Goal: Task Accomplishment & Management: Use online tool/utility

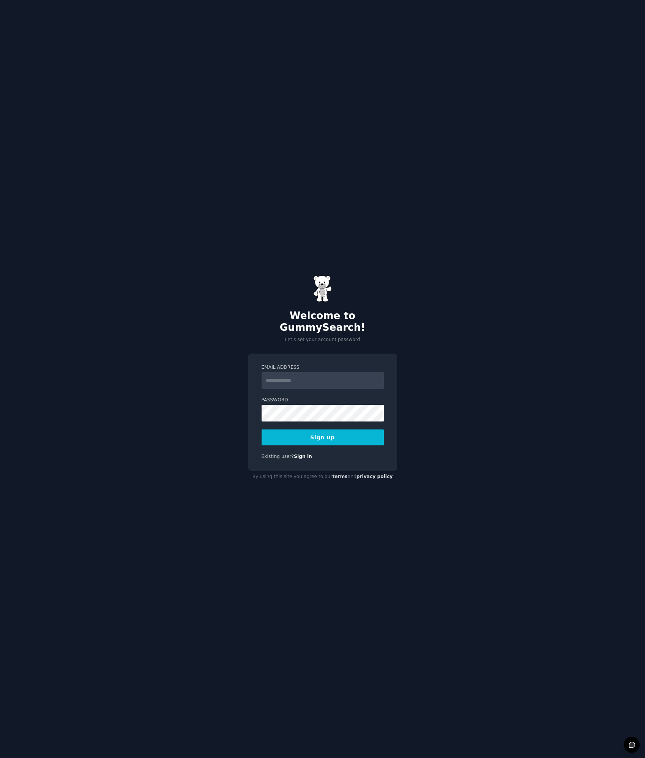
click at [297, 372] on input "Email Address" at bounding box center [322, 380] width 122 height 17
type input "**********"
click at [292, 429] on button "Sign up" at bounding box center [322, 437] width 122 height 16
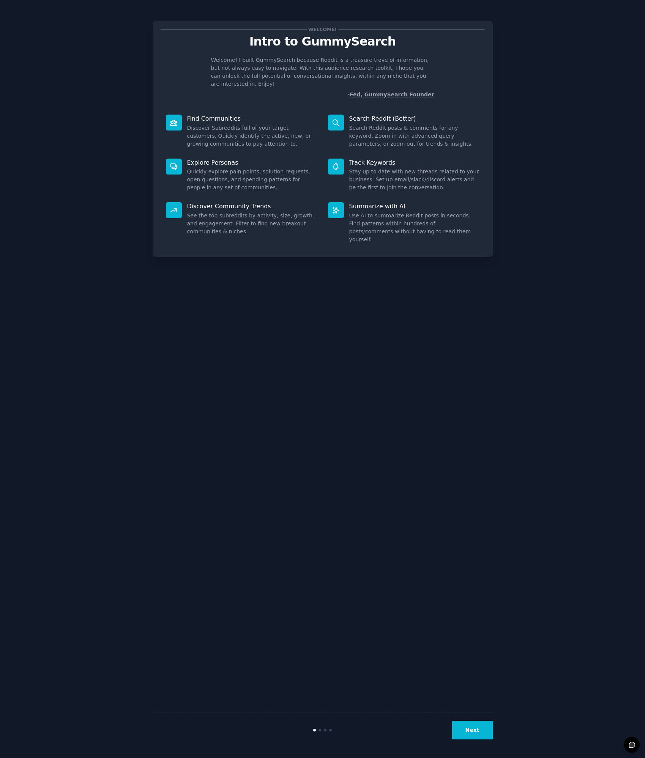
click at [277, 460] on div "Welcome! Intro to GummySearch Welcome! I built GummySearch because Reddit is a …" at bounding box center [323, 379] width 340 height 737
click at [475, 730] on button "Next" at bounding box center [472, 730] width 41 height 19
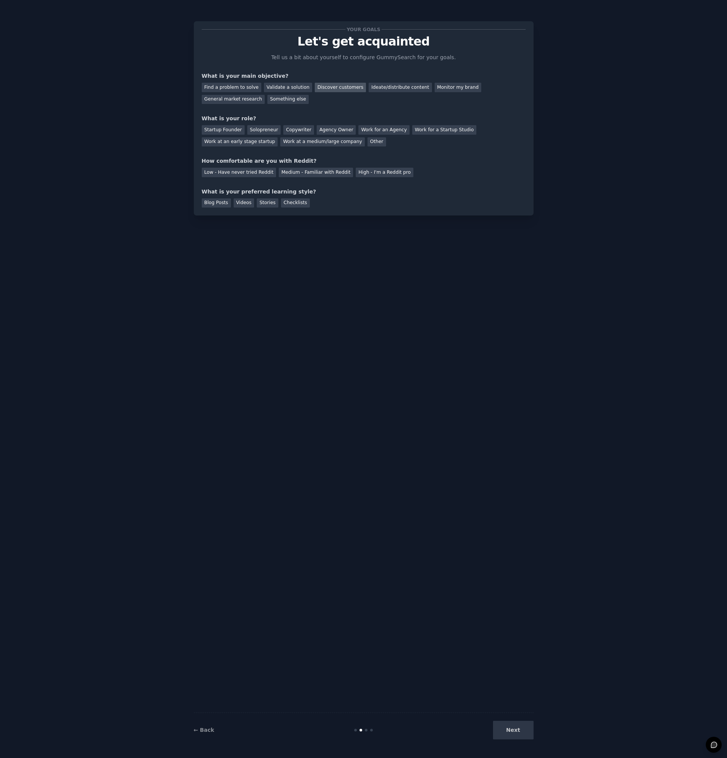
click at [333, 85] on div "Discover customers" at bounding box center [340, 87] width 51 height 9
click at [384, 88] on div "Ideate/distribute content" at bounding box center [400, 87] width 63 height 9
click at [334, 89] on div "Discover customers" at bounding box center [340, 87] width 51 height 9
click at [322, 128] on div "Agency Owner" at bounding box center [336, 129] width 39 height 9
click at [297, 173] on div "Medium - Familiar with Reddit" at bounding box center [316, 172] width 74 height 9
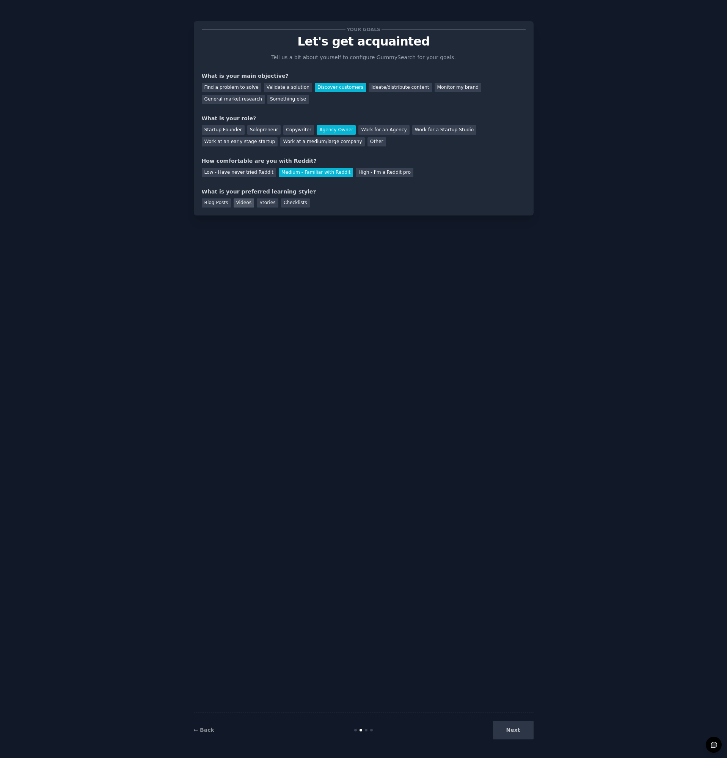
click at [245, 201] on div "Videos" at bounding box center [244, 202] width 21 height 9
click at [508, 728] on button "Next" at bounding box center [513, 730] width 41 height 19
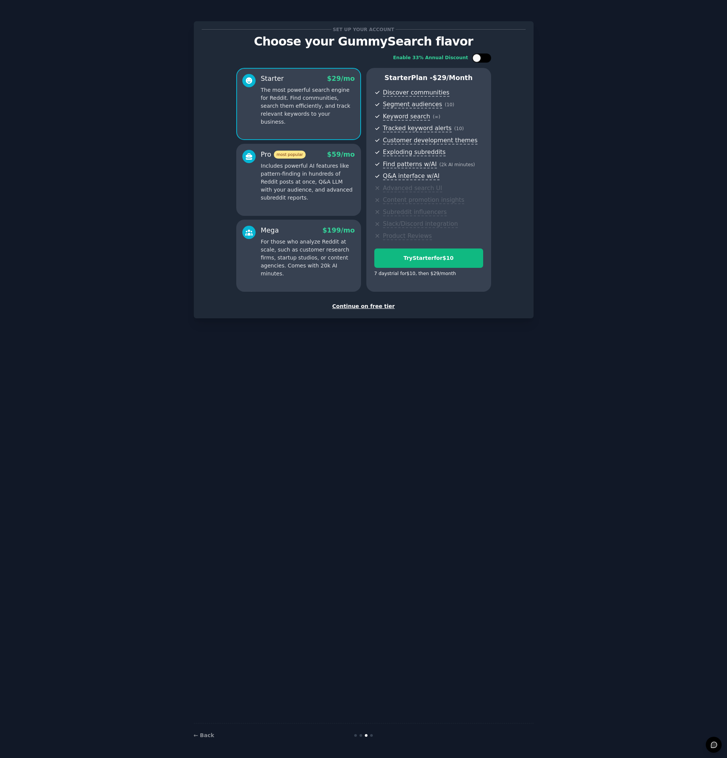
click at [480, 59] on div at bounding box center [477, 58] width 8 height 8
click at [480, 58] on div at bounding box center [477, 58] width 5 height 4
checkbox input "false"
click at [360, 305] on div "Continue on free tier" at bounding box center [364, 306] width 324 height 8
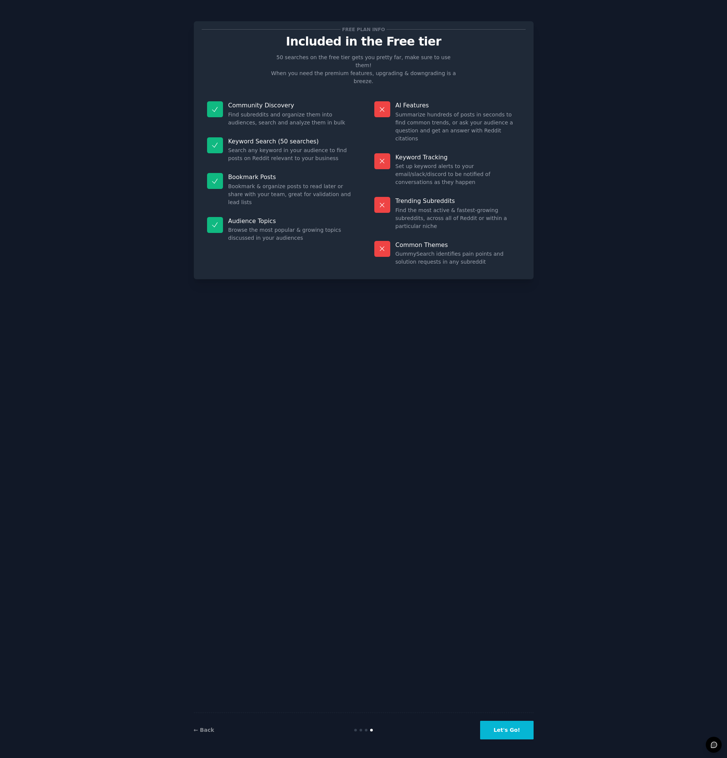
click at [510, 728] on button "Let's Go!" at bounding box center [506, 730] width 53 height 19
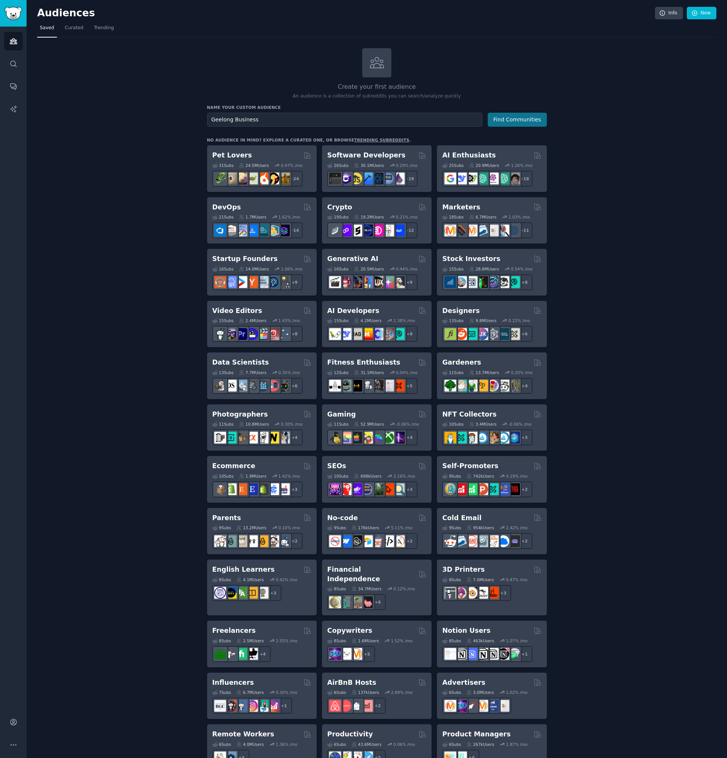
type input "Geelong Business"
click at [518, 119] on button "Find Communities" at bounding box center [517, 120] width 59 height 14
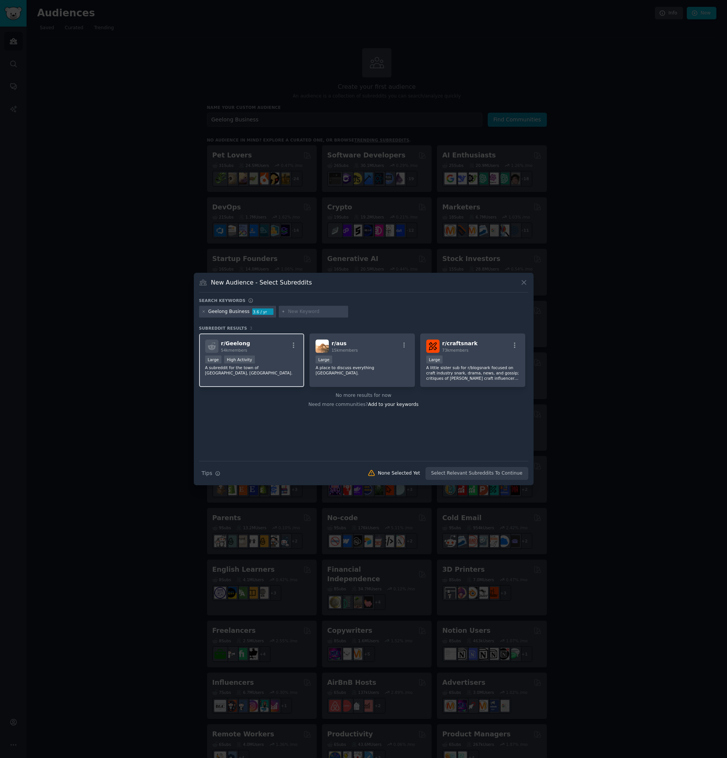
click at [283, 351] on div "r/ Geelong 54k members" at bounding box center [251, 346] width 93 height 13
click at [517, 473] on button "Create Audience" at bounding box center [503, 473] width 50 height 13
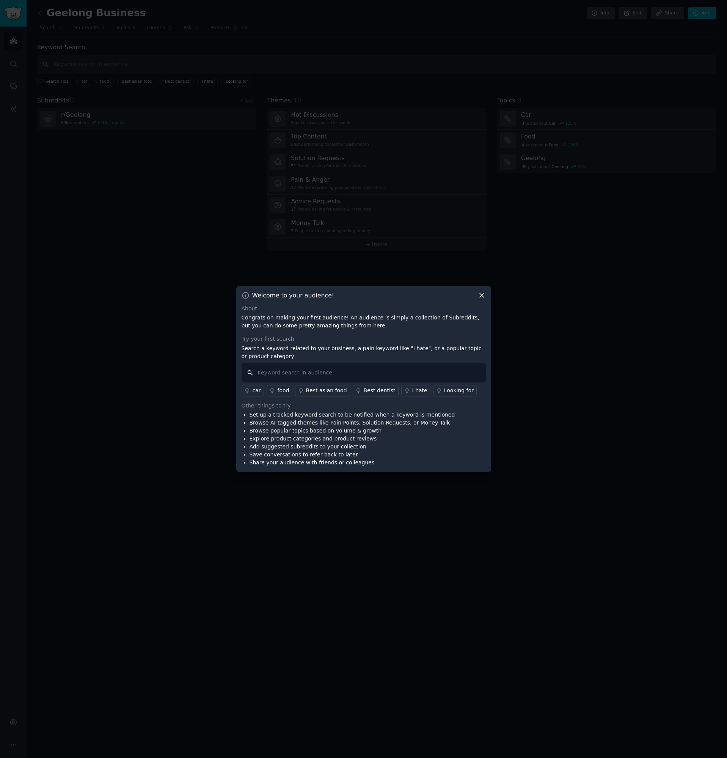
click at [290, 373] on input "text" at bounding box center [364, 372] width 244 height 19
type input "website"
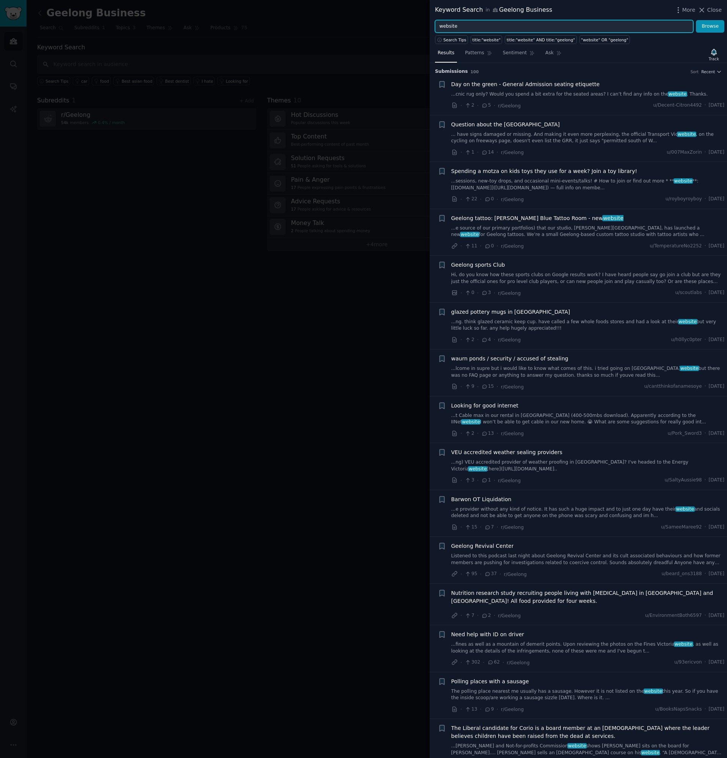
click at [475, 27] on input "website" at bounding box center [564, 26] width 258 height 13
click at [644, 20] on button "Browse" at bounding box center [710, 26] width 28 height 13
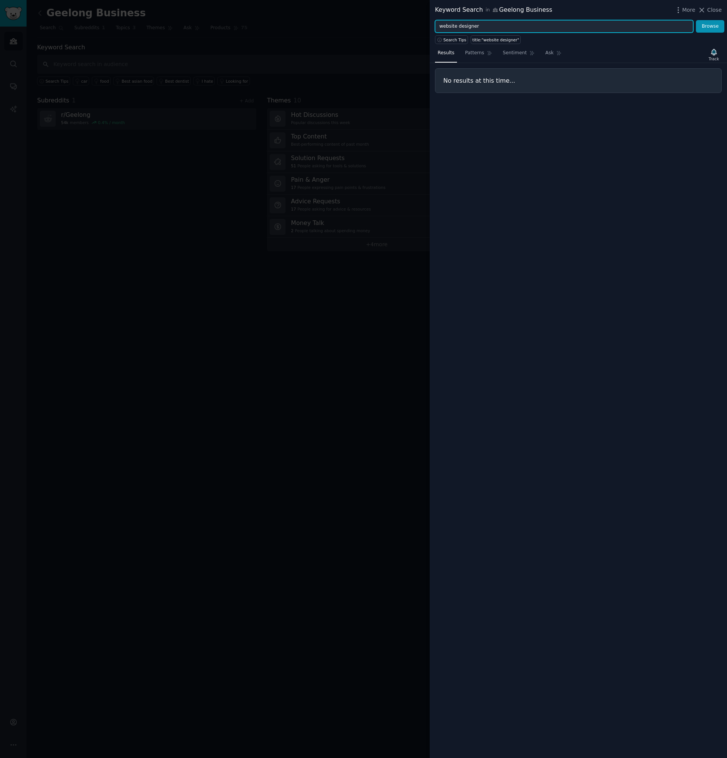
click at [482, 28] on input "website designer" at bounding box center [564, 26] width 258 height 13
click at [644, 20] on button "Browse" at bounding box center [710, 26] width 28 height 13
click at [494, 24] on input "wordpress" at bounding box center [564, 26] width 258 height 13
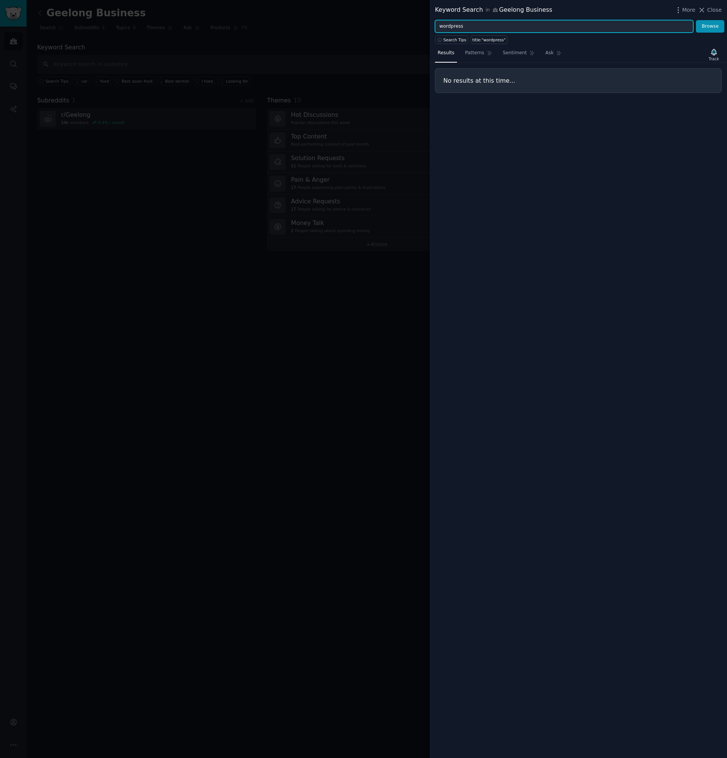
click at [494, 24] on input "wordpress" at bounding box center [564, 26] width 258 height 13
type input "g"
type input "b"
type input "new website"
click at [644, 20] on button "Browse" at bounding box center [710, 26] width 28 height 13
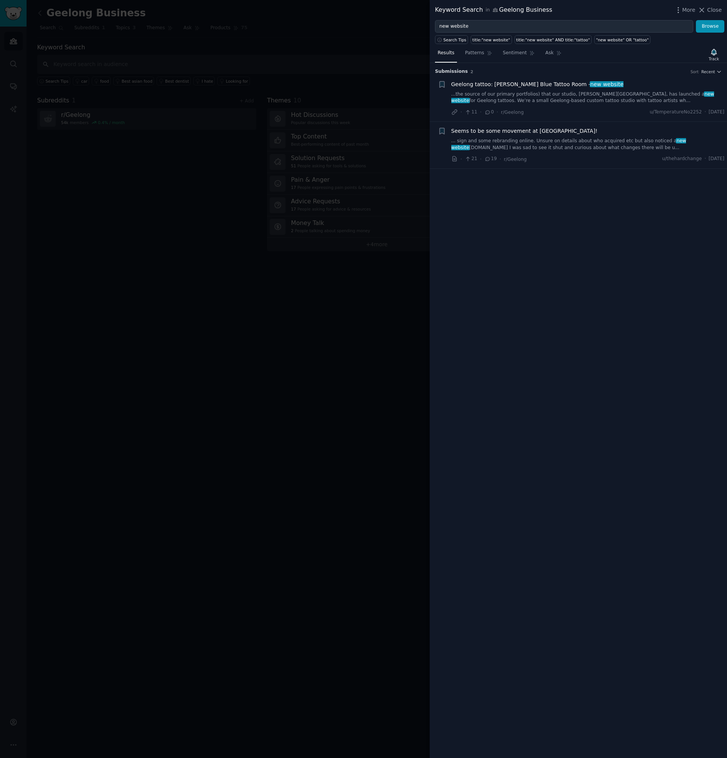
click at [235, 360] on div at bounding box center [363, 379] width 727 height 758
